Goal: Information Seeking & Learning: Learn about a topic

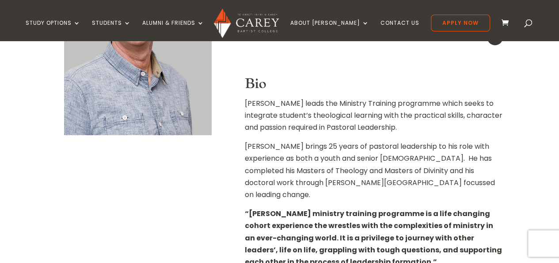
scroll to position [339, 0]
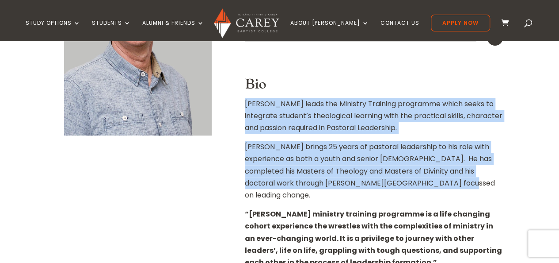
drag, startPoint x: 246, startPoint y: 103, endPoint x: 429, endPoint y: 186, distance: 201.0
click at [429, 186] on div "Director of Ministry Training DMin, MTh, [GEOGRAPHIC_DATA], BTh Mail Bio [PERSO…" at bounding box center [374, 142] width 259 height 301
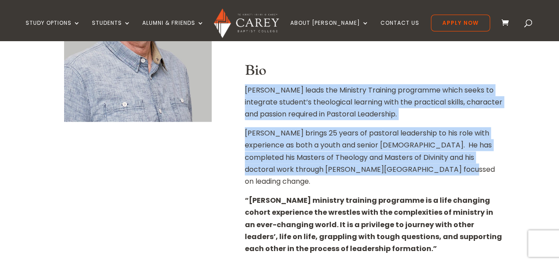
scroll to position [353, 0]
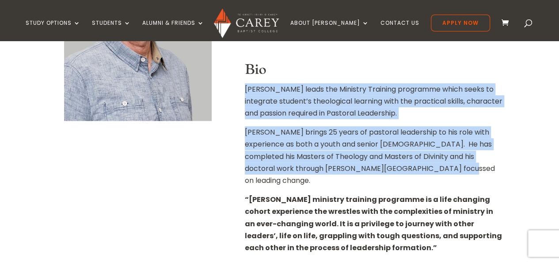
click at [248, 92] on p "Jonny leads the Ministry Training programme which seeks to integrate student’s …" at bounding box center [374, 104] width 259 height 43
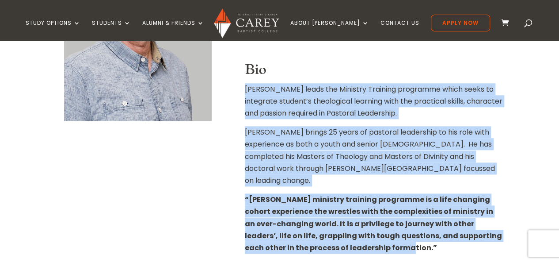
drag, startPoint x: 244, startPoint y: 88, endPoint x: 382, endPoint y: 235, distance: 201.4
click at [382, 235] on div "Director of Ministry Training DMin, MTh, MDiv, BTh Mail Bio Jonny leads the Min…" at bounding box center [374, 127] width 259 height 301
copy div "Jonny leads the Ministry Training programme which seeks to integrate student’s …"
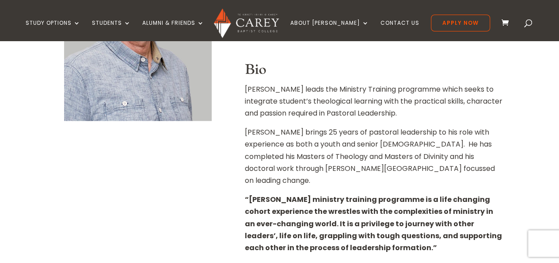
click at [523, 76] on div "Home » About Carey » Staff » Dr Jonny Weir Dr Jonny Weir Director of Ministry T…" at bounding box center [279, 108] width 559 height 512
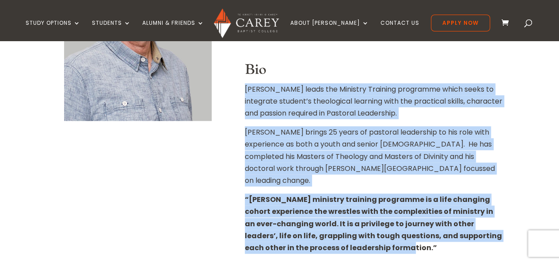
drag, startPoint x: 245, startPoint y: 91, endPoint x: 384, endPoint y: 232, distance: 198.5
click at [384, 232] on div "Director of Ministry Training DMin, MTh, MDiv, BTh Mail Bio Jonny leads the Min…" at bounding box center [374, 127] width 259 height 301
copy div "Jonny leads the Ministry Training programme which seeks to integrate student’s …"
click at [426, 162] on p "Jonny brings 25 years of pastoral leadership to his role with experience as bot…" at bounding box center [374, 159] width 259 height 67
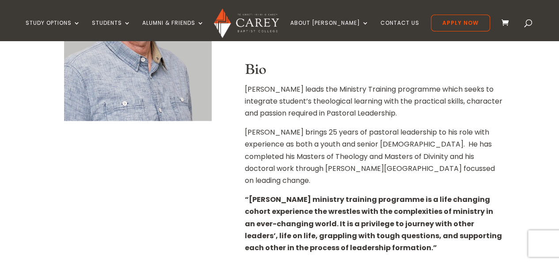
click at [441, 62] on h3 "Bio" at bounding box center [374, 71] width 259 height 21
click at [444, 74] on h3 "Bio" at bounding box center [374, 71] width 259 height 21
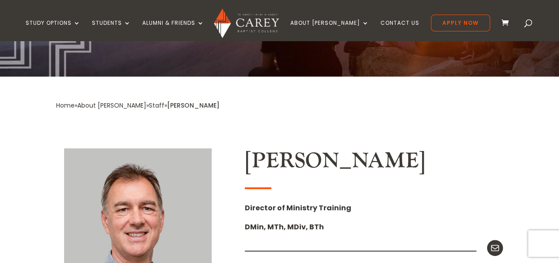
scroll to position [128, 0]
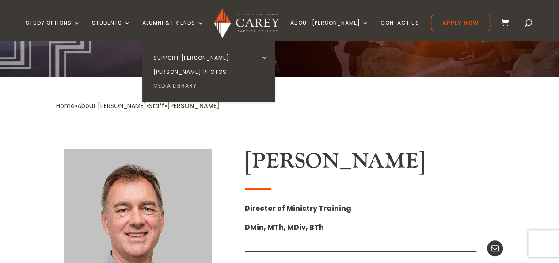
click at [194, 84] on link "Media Library" at bounding box center [211, 86] width 133 height 14
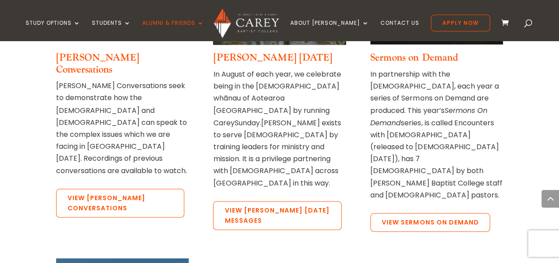
scroll to position [730, 0]
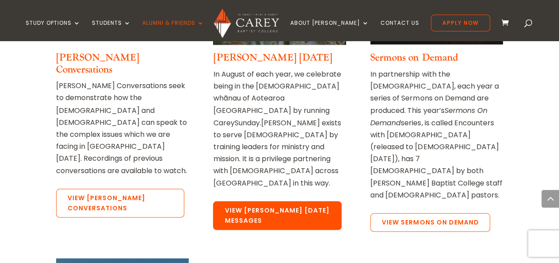
click at [279, 201] on link "View [PERSON_NAME] [DATE] Messages" at bounding box center [277, 215] width 128 height 29
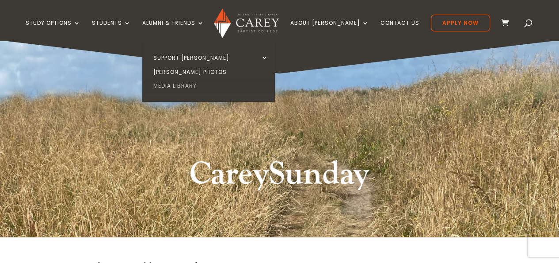
click at [182, 84] on link "Media Library" at bounding box center [211, 86] width 133 height 14
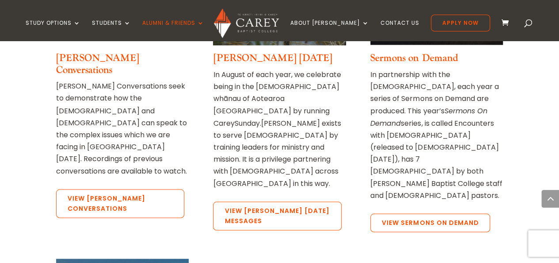
scroll to position [730, 0]
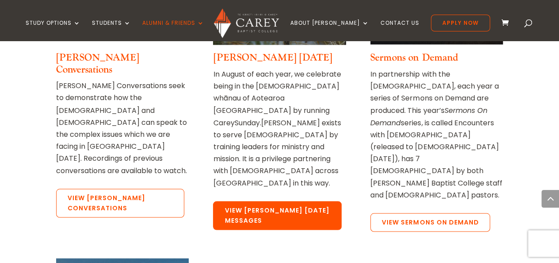
click at [262, 201] on link "View [PERSON_NAME] [DATE] Messages" at bounding box center [277, 215] width 128 height 29
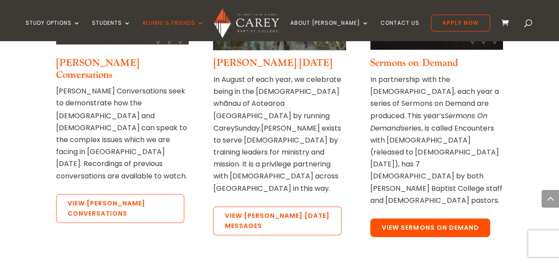
click at [402, 218] on link "View Sermons on Demand" at bounding box center [431, 227] width 120 height 19
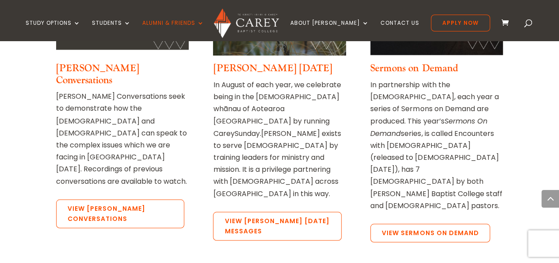
click at [323, 155] on p "In August of each year, we celebrate being in the Baptist whānau of Aotearoa Ne…" at bounding box center [279, 139] width 133 height 120
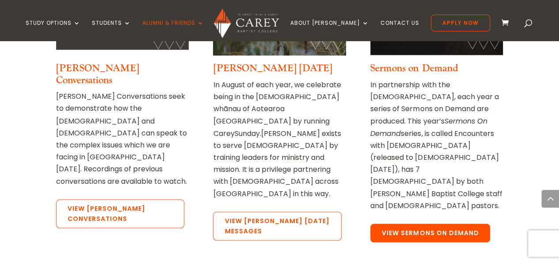
click at [423, 223] on link "View Sermons on Demand" at bounding box center [431, 232] width 120 height 19
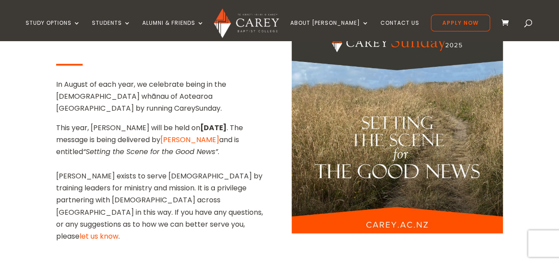
scroll to position [277, 0]
